Goal: Task Accomplishment & Management: Use online tool/utility

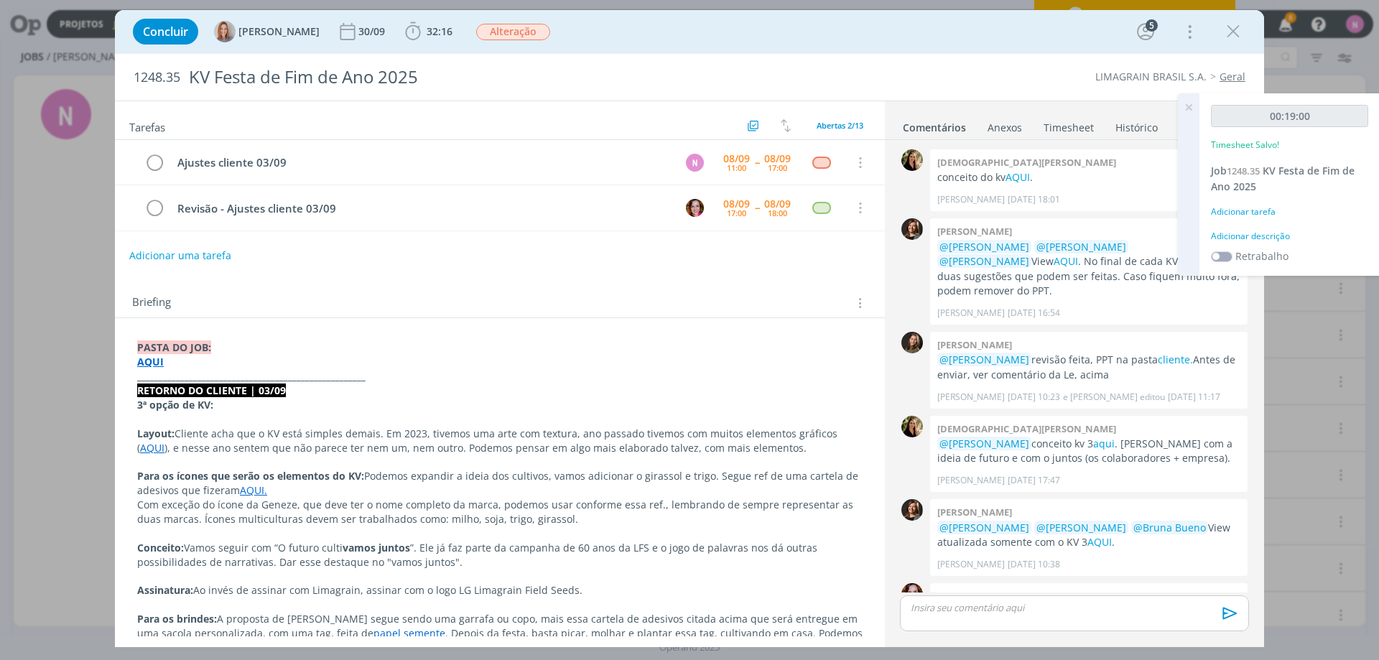
scroll to position [125, 0]
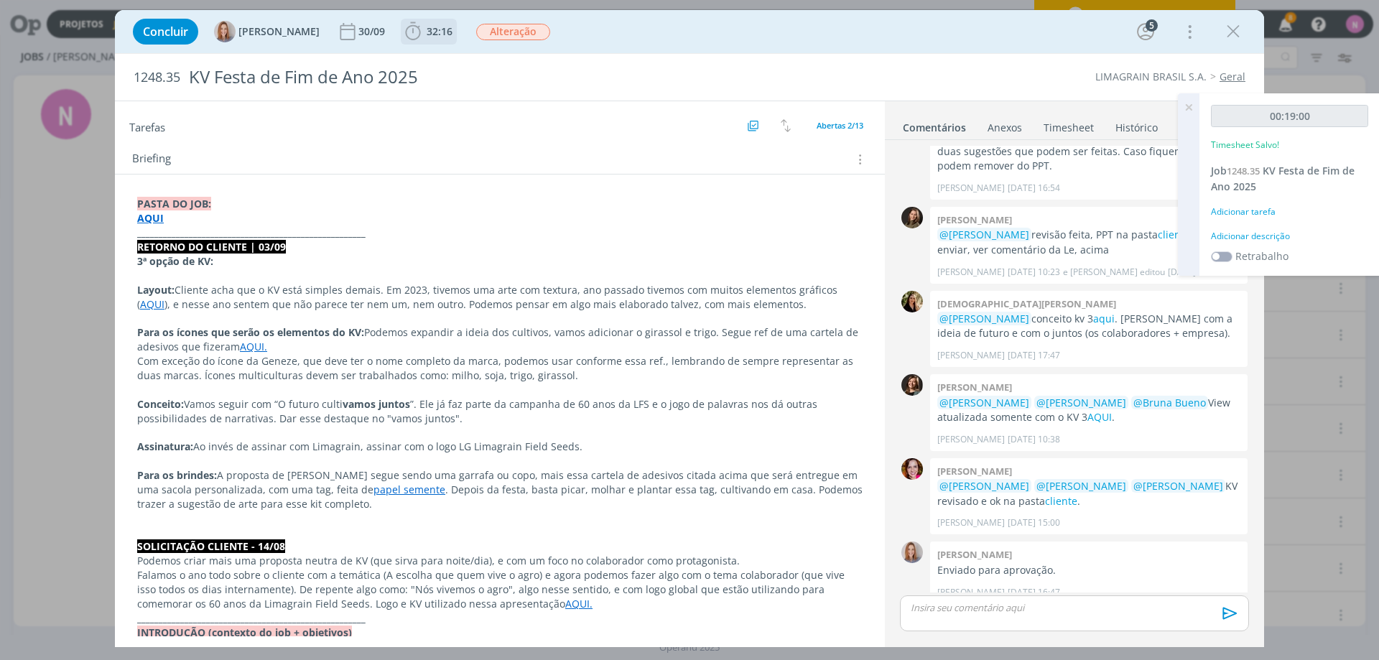
click at [427, 25] on span "32:16" at bounding box center [440, 31] width 26 height 14
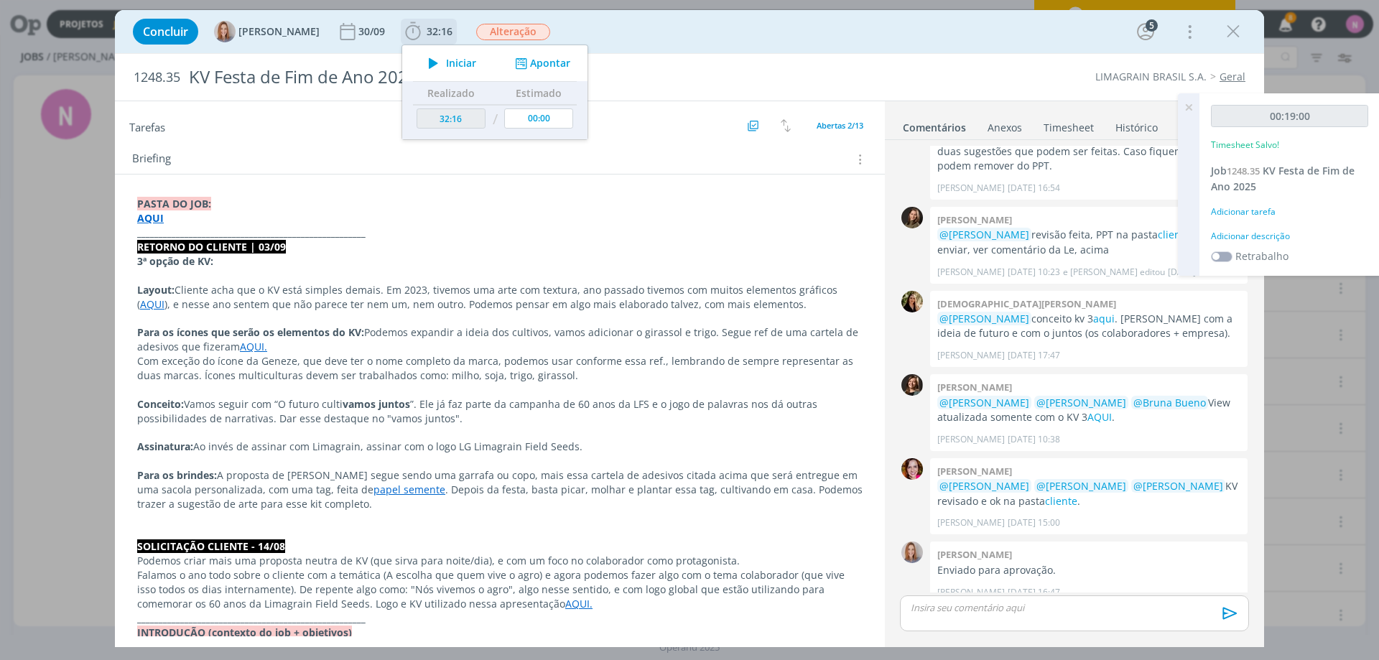
click at [460, 60] on span "Iniciar" at bounding box center [461, 63] width 30 height 10
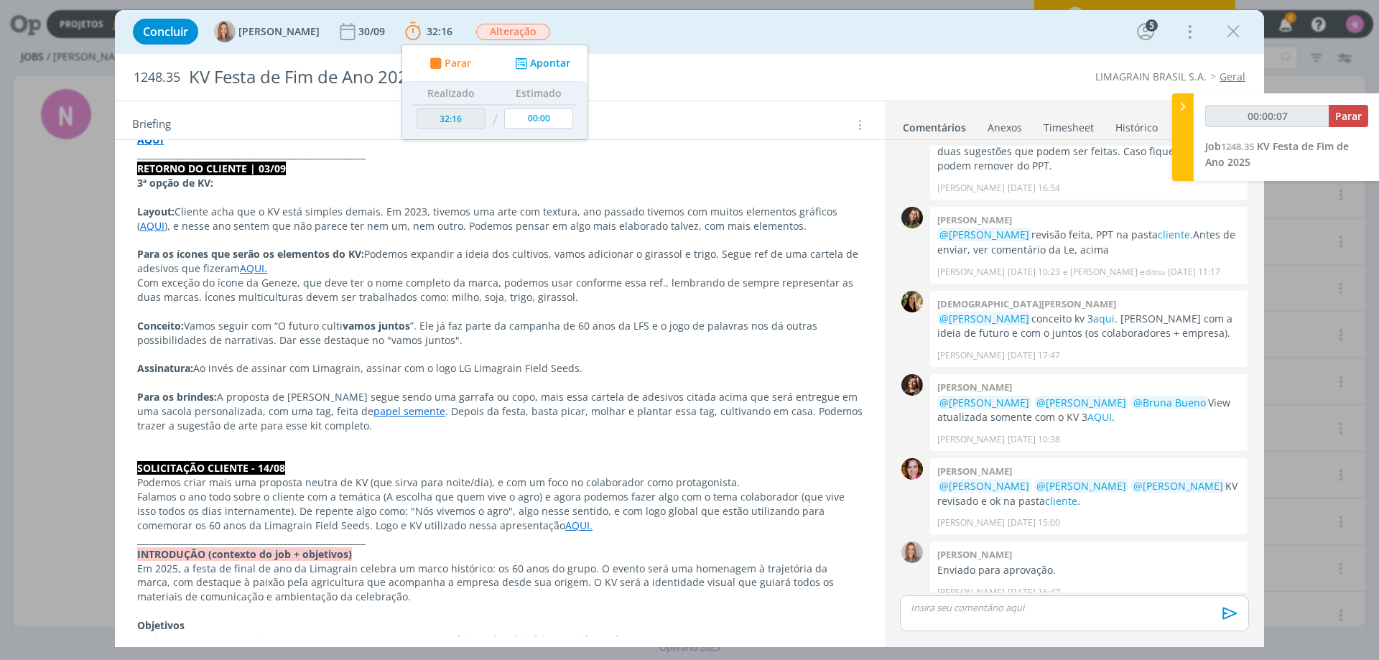
scroll to position [359, 0]
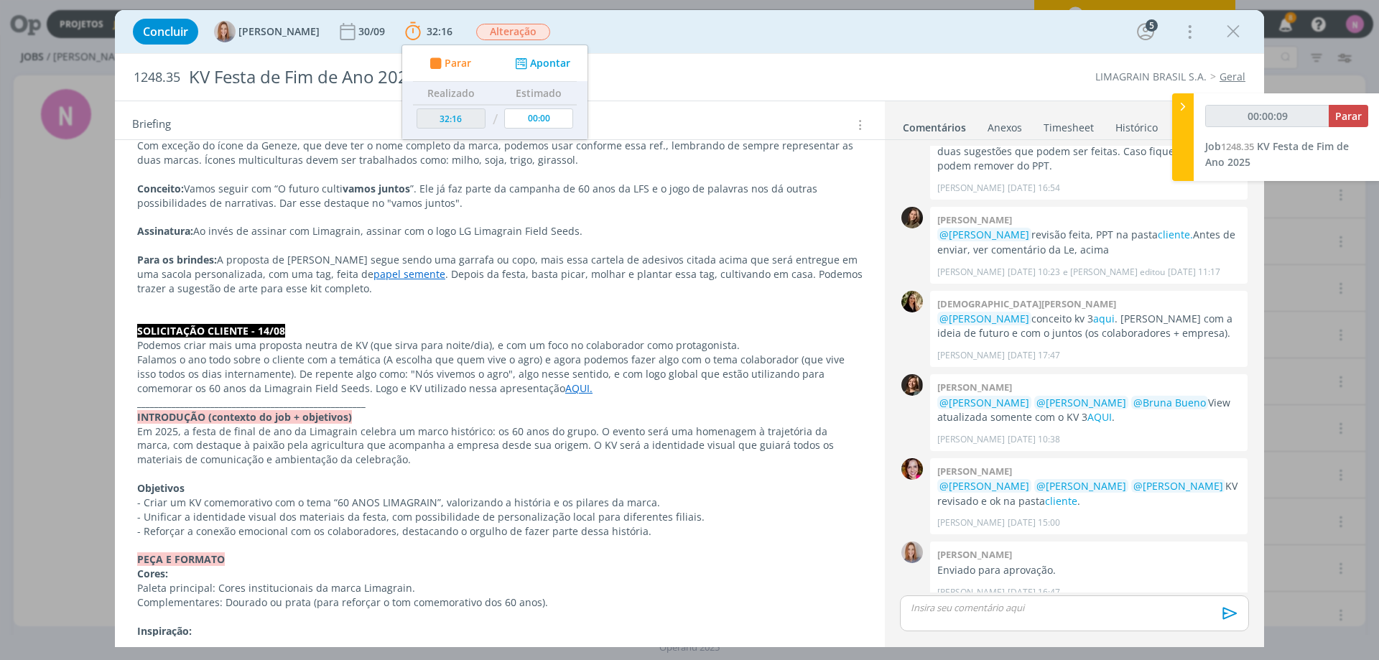
type input "00:00:10"
click at [425, 56] on button "Parar" at bounding box center [448, 63] width 46 height 15
type input "32:17"
type input "00:01:00"
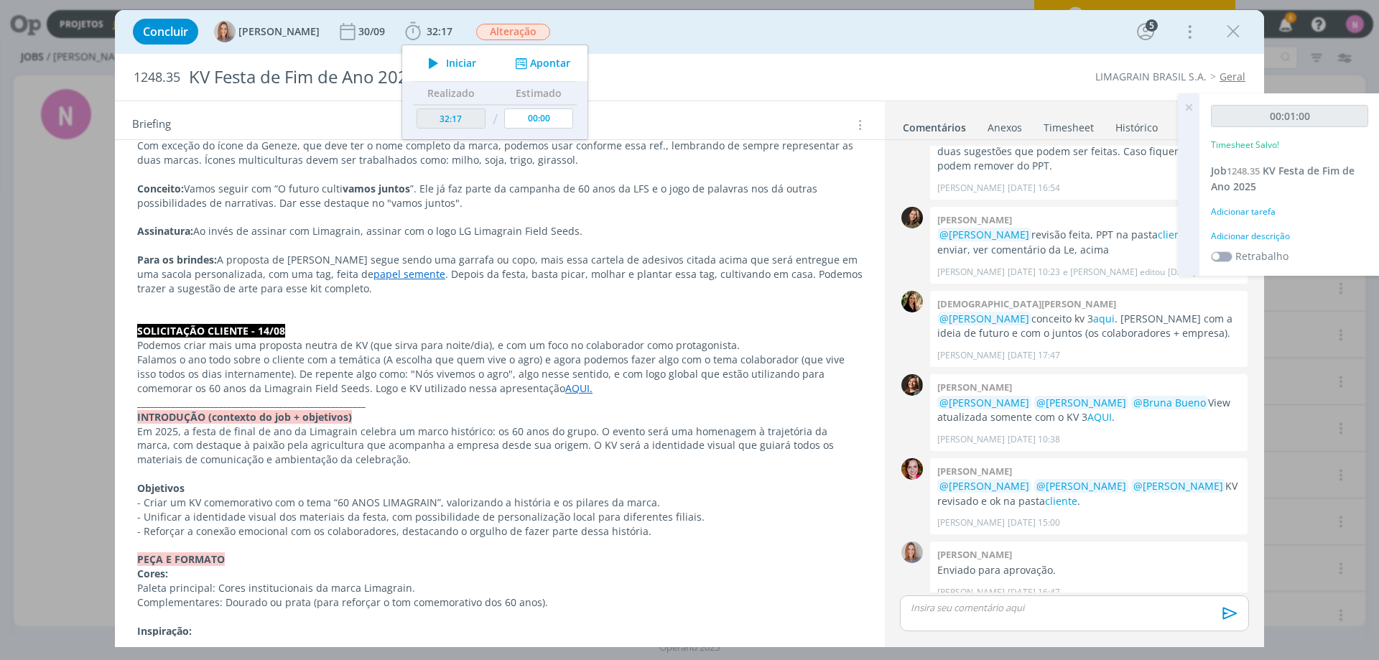
scroll to position [431, 0]
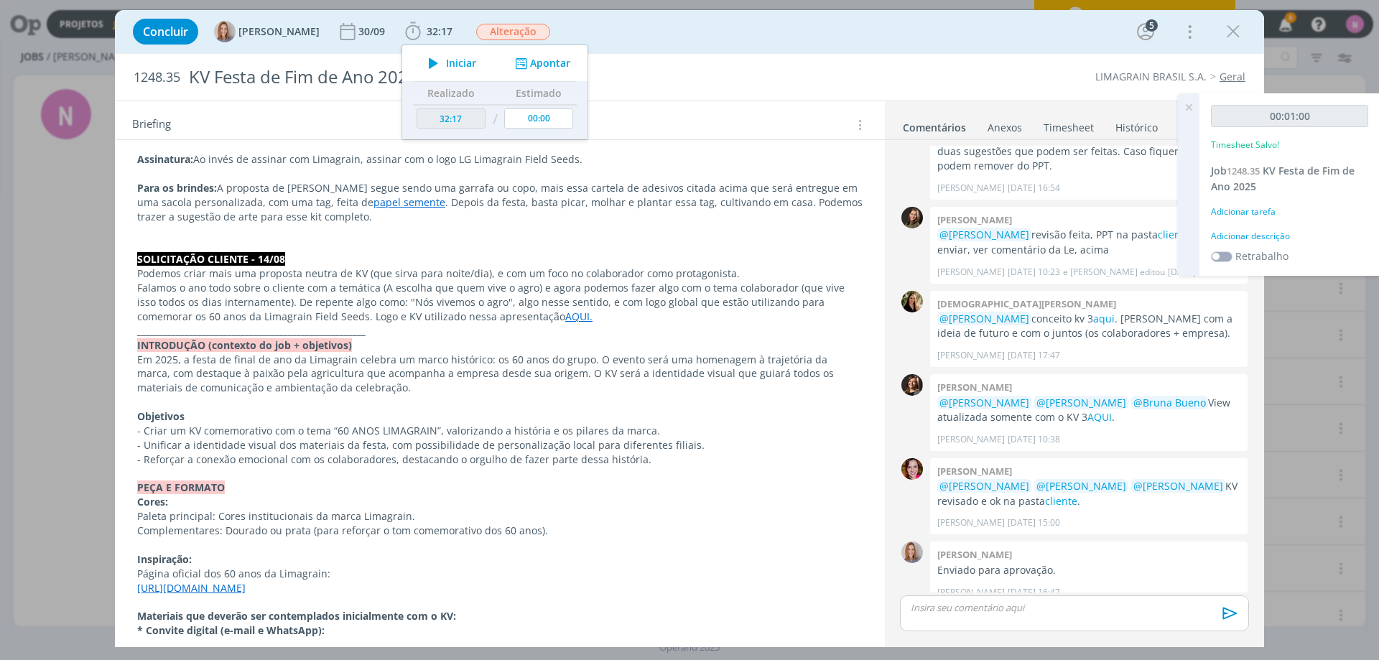
click at [420, 53] on button "Iniciar" at bounding box center [448, 63] width 57 height 20
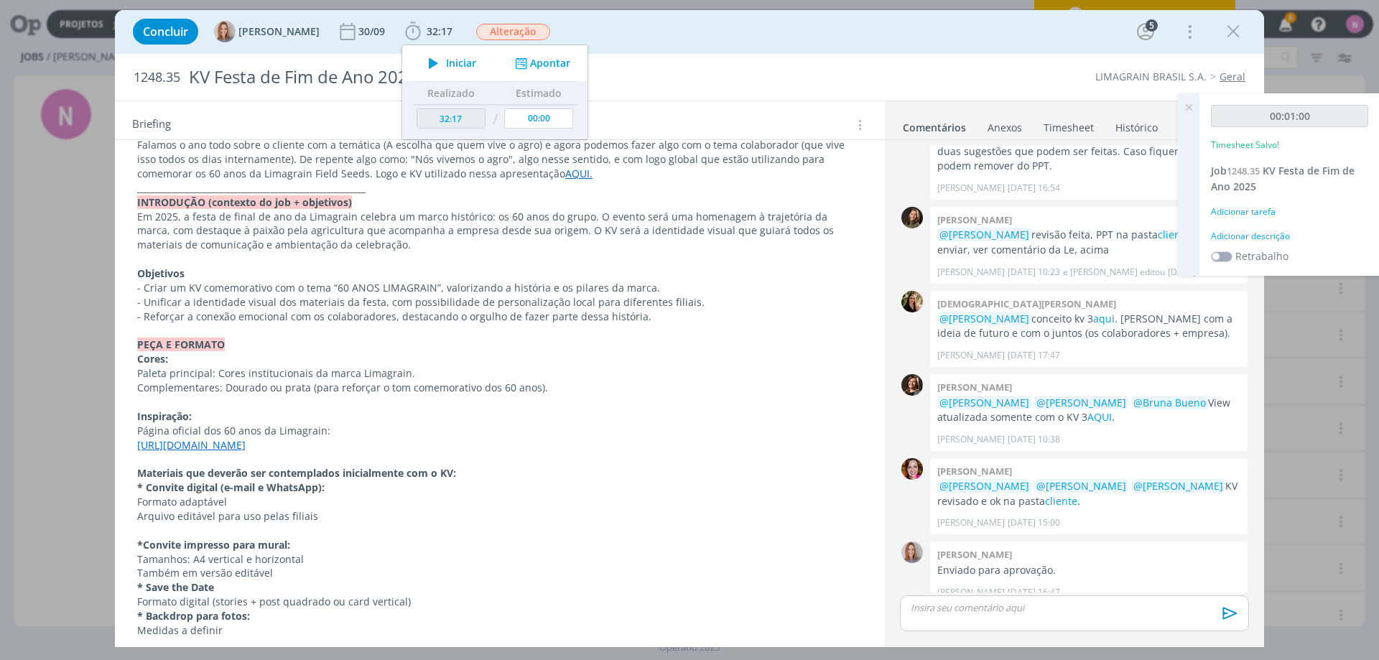
scroll to position [575, 0]
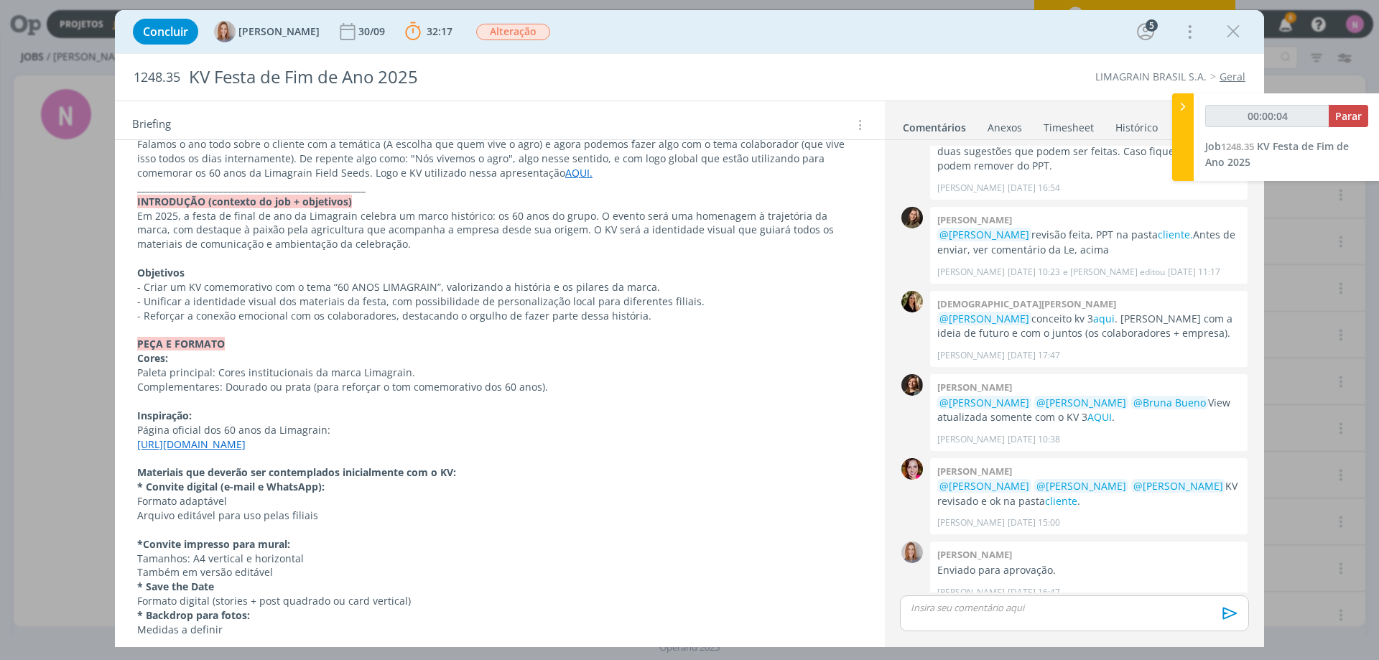
click at [246, 447] on link "[URL][DOMAIN_NAME]" at bounding box center [191, 445] width 108 height 14
click at [432, 469] on link "dialog" at bounding box center [411, 472] width 48 height 14
click at [246, 443] on link "[URL][DOMAIN_NAME]" at bounding box center [192, 445] width 108 height 14
click at [341, 473] on link "[URL][DOMAIN_NAME]" at bounding box center [286, 472] width 108 height 19
type input "00:28:35"
